Goal: Transaction & Acquisition: Book appointment/travel/reservation

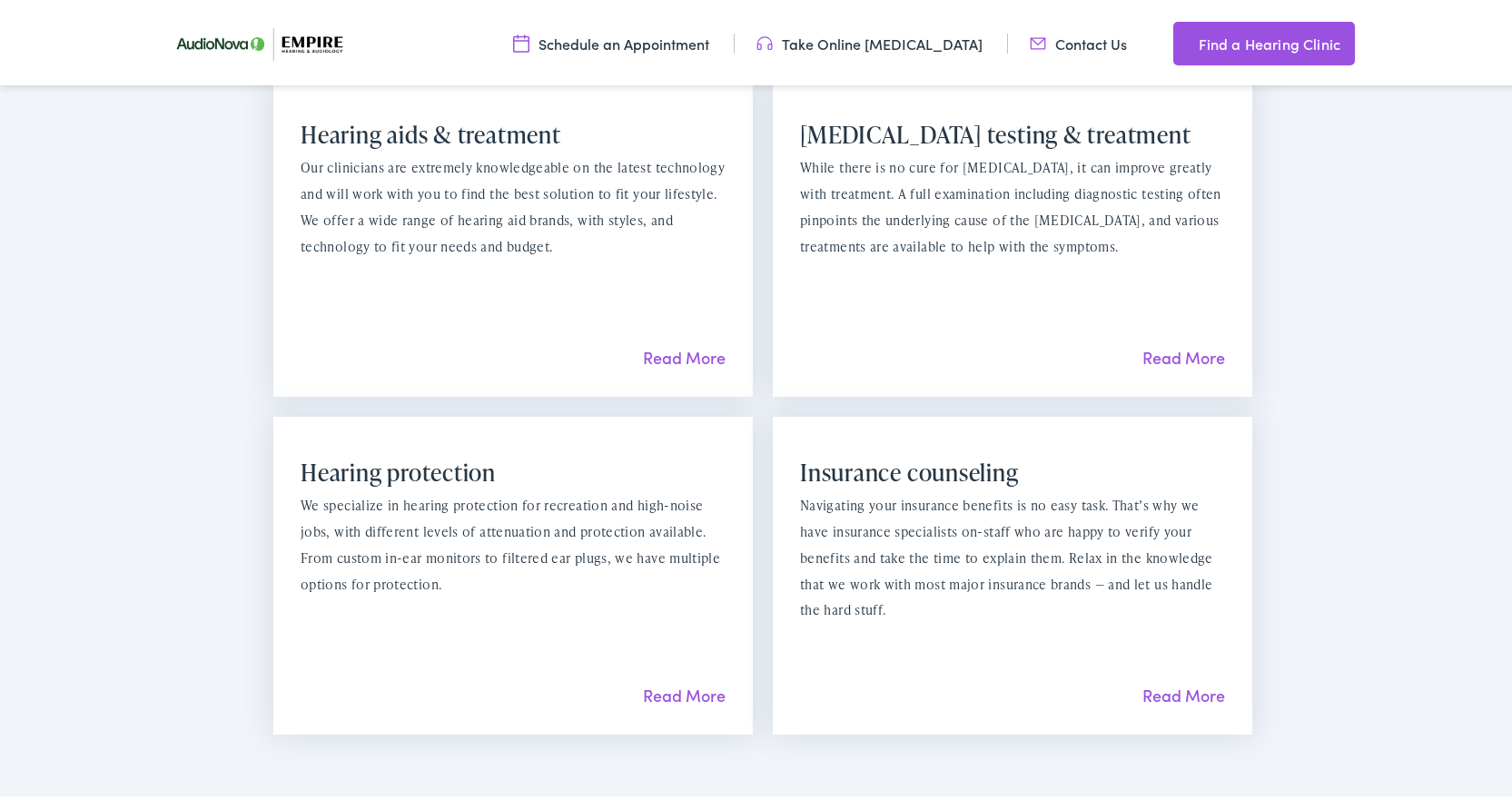
scroll to position [1726, 0]
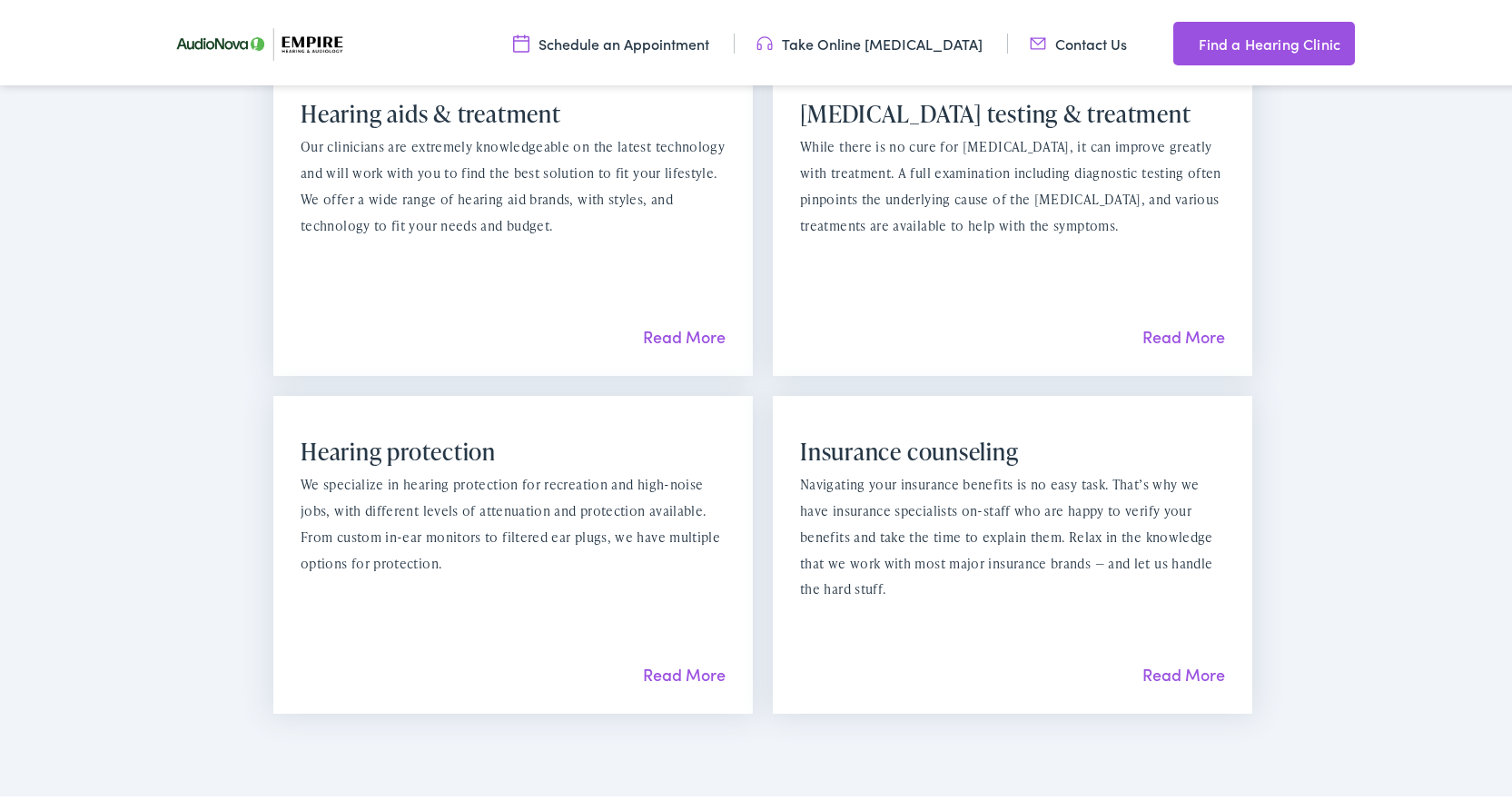
click at [675, 678] on link "Read More" at bounding box center [684, 670] width 82 height 23
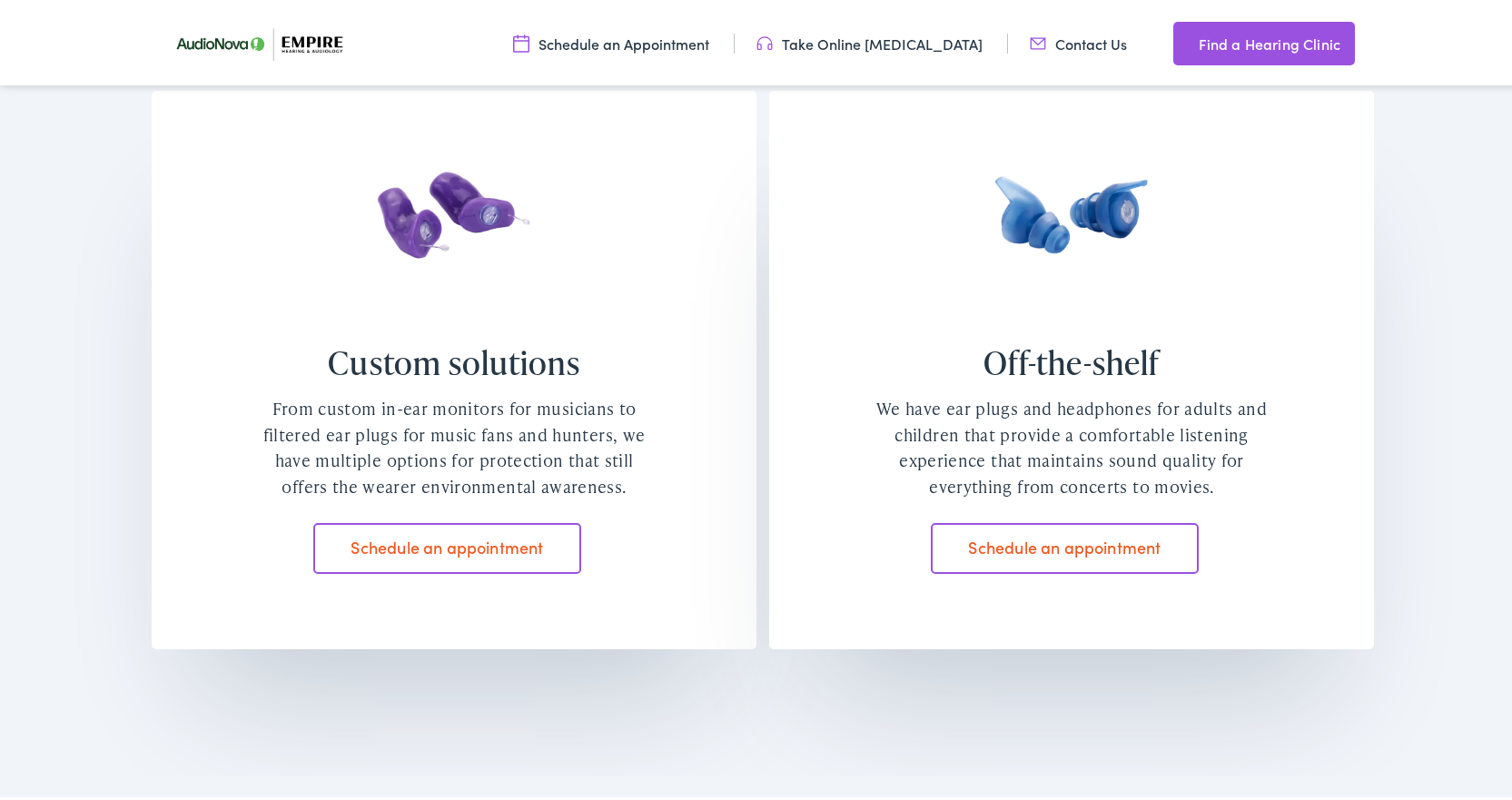
scroll to position [1544, 0]
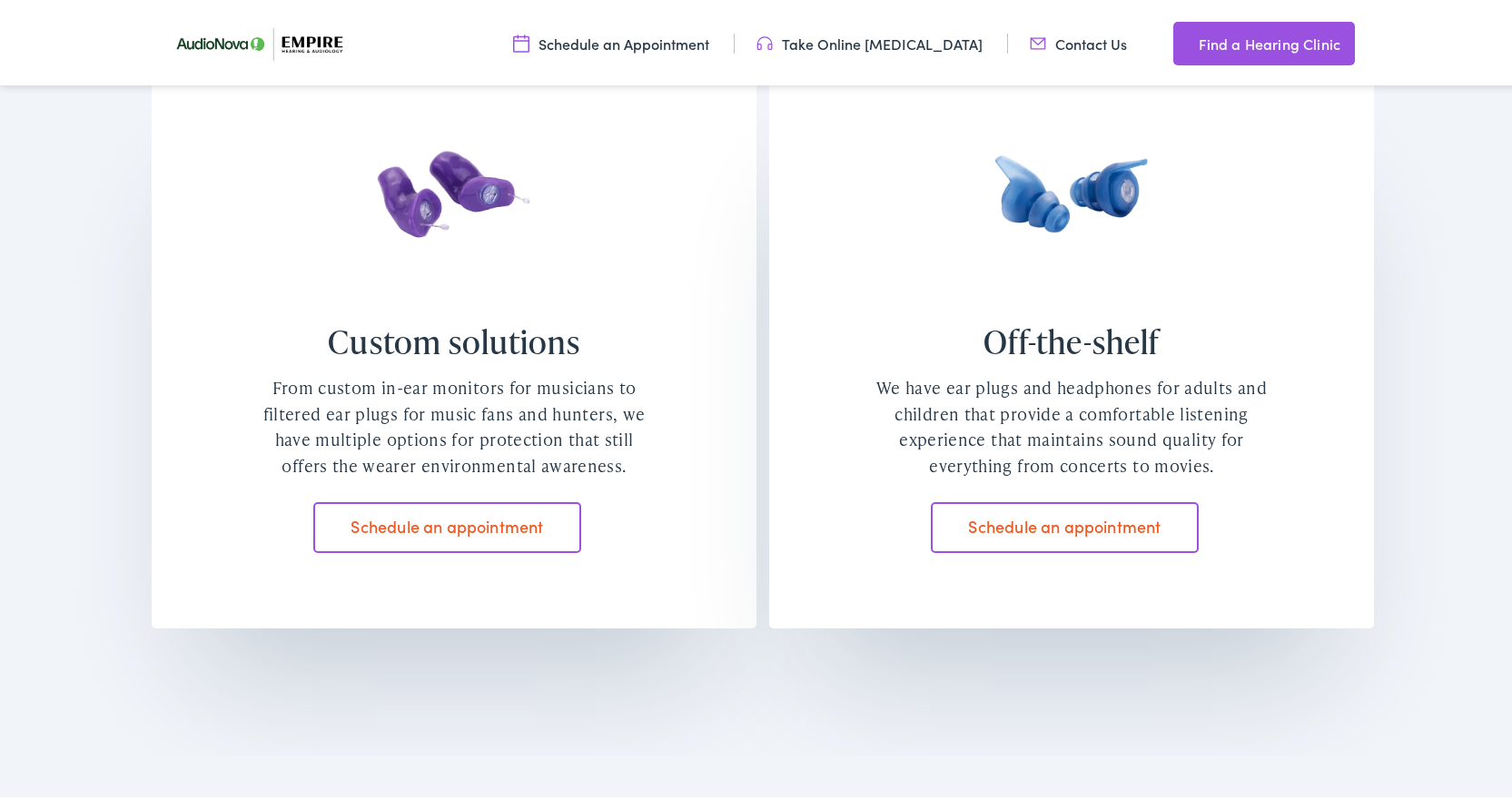
click at [478, 523] on link "Schedule an appointment" at bounding box center [447, 523] width 268 height 51
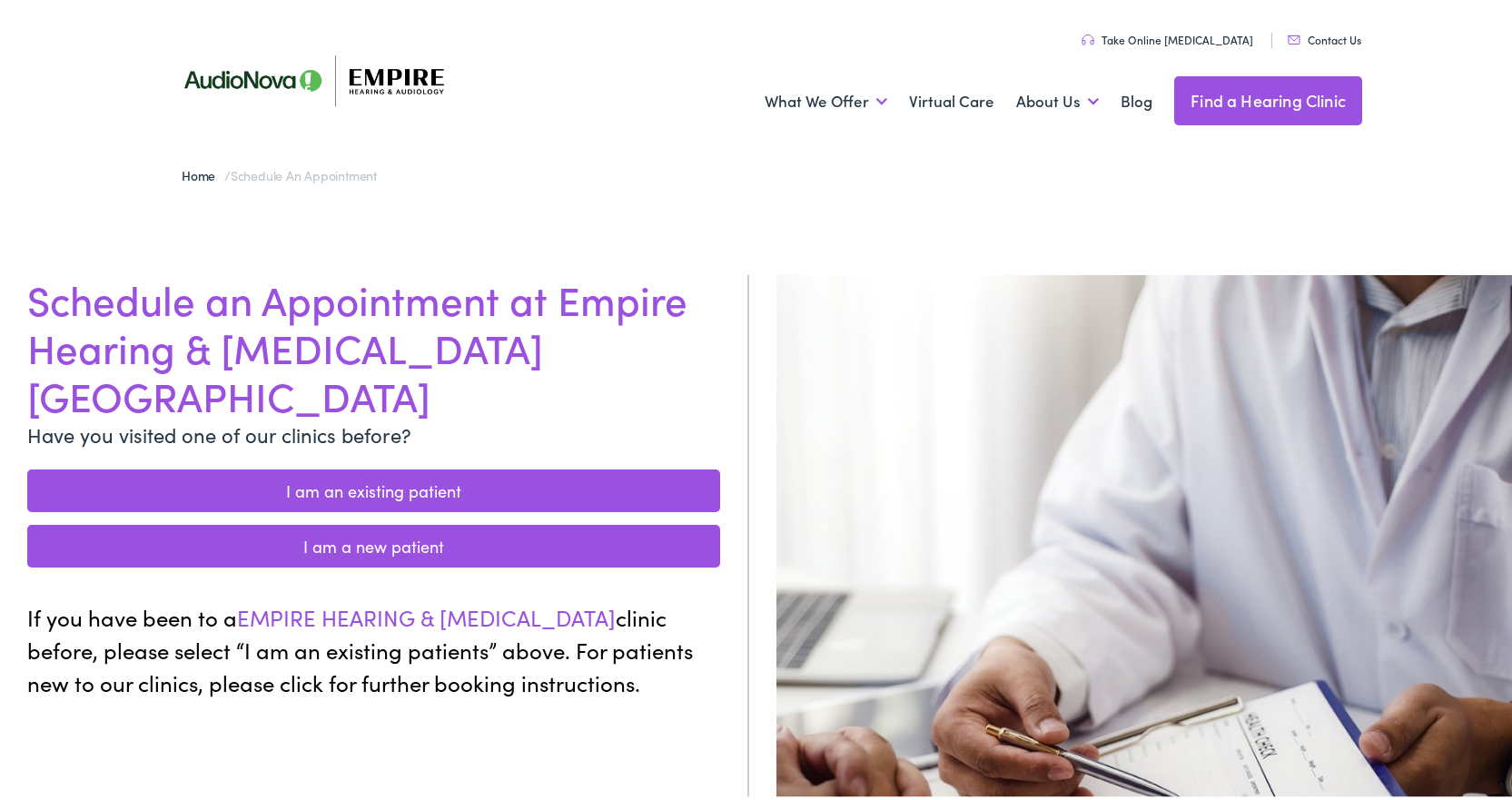
click at [462, 521] on link "I am a new patient" at bounding box center [373, 542] width 693 height 43
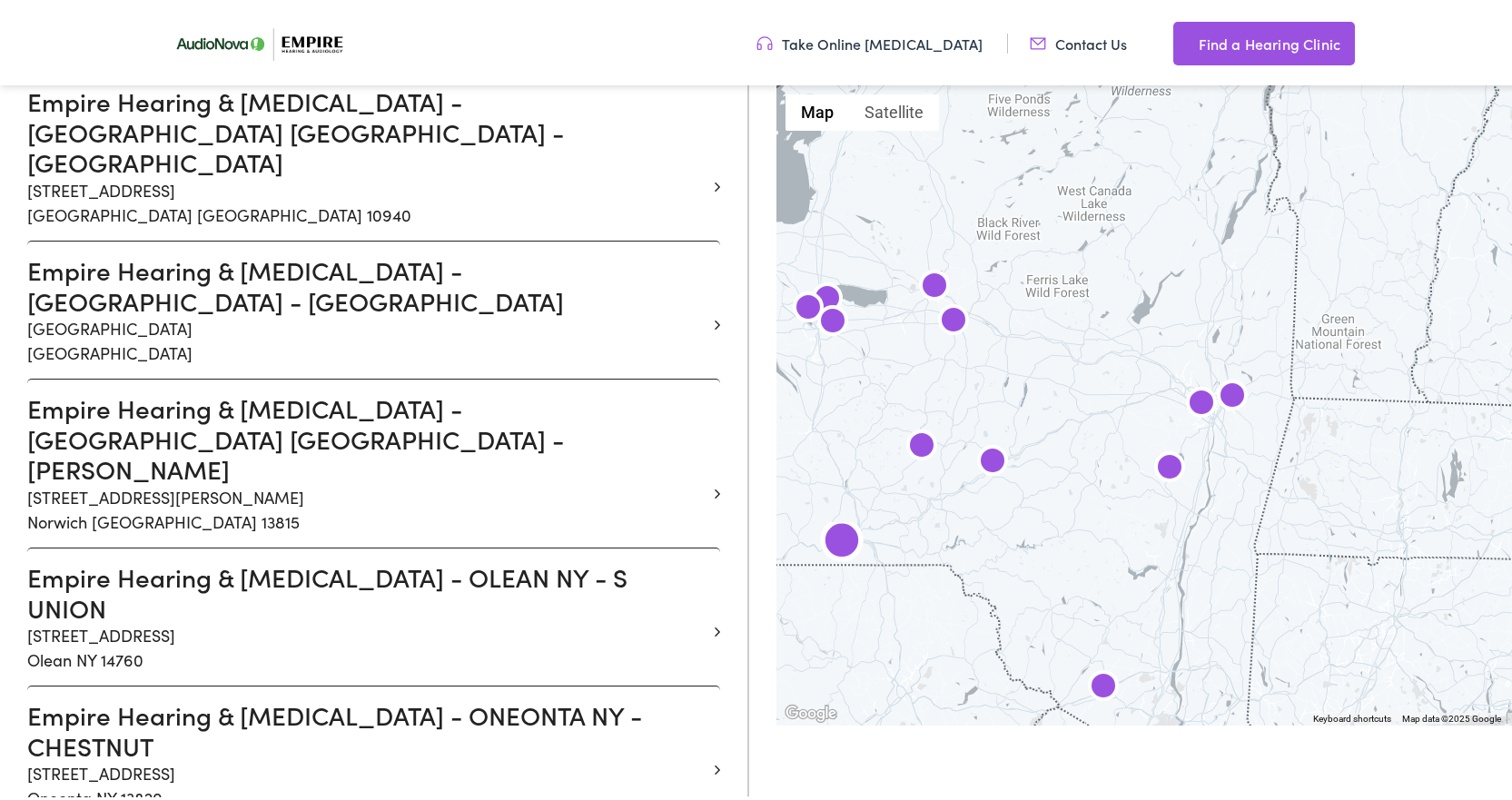
scroll to position [2453, 0]
